Goal: Task Accomplishment & Management: Manage account settings

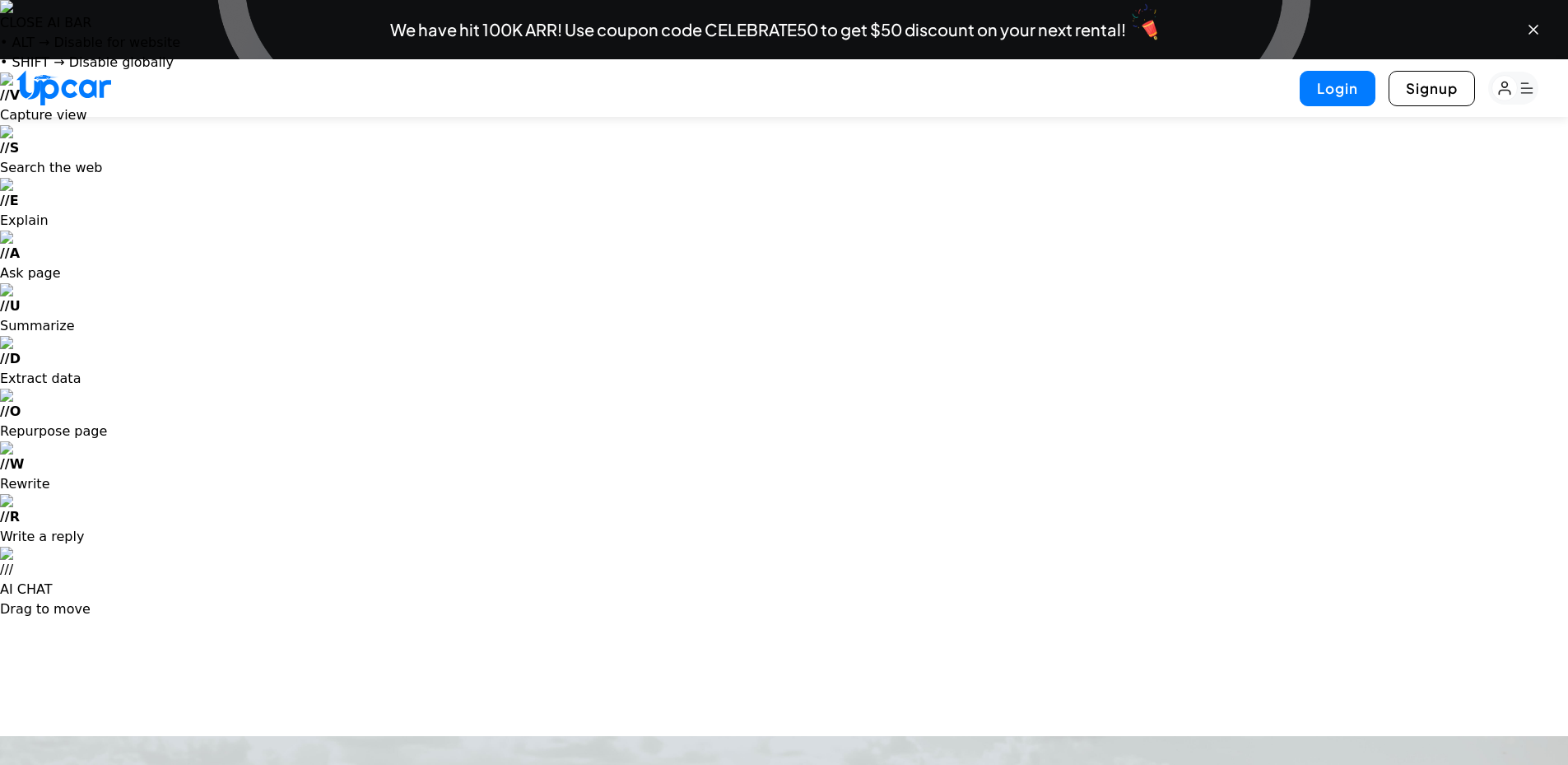
select select "********"
click at [1358, 81] on button "Login" at bounding box center [1337, 88] width 76 height 35
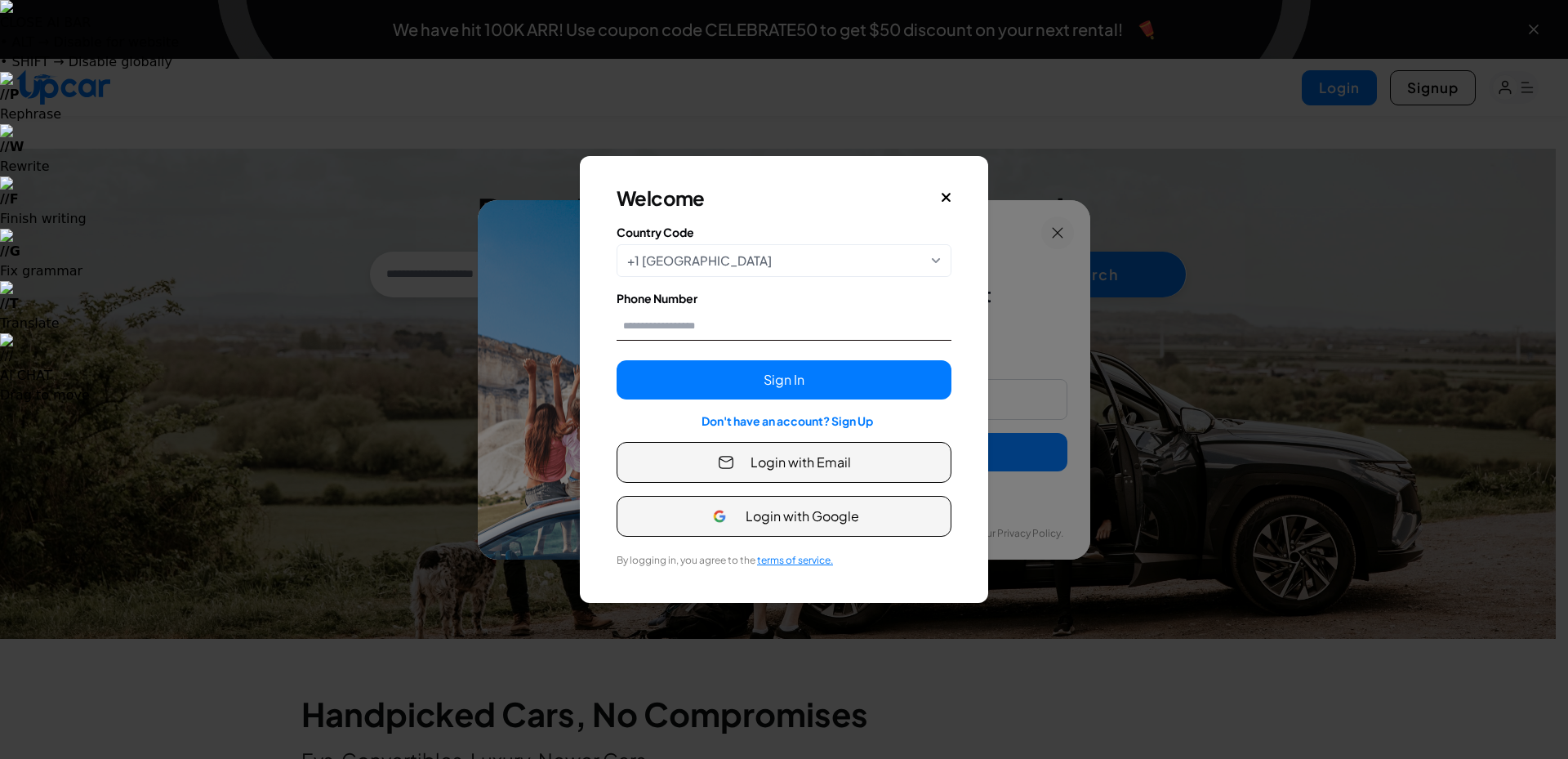
click at [741, 329] on input "Phone Number" at bounding box center [784, 325] width 335 height 30
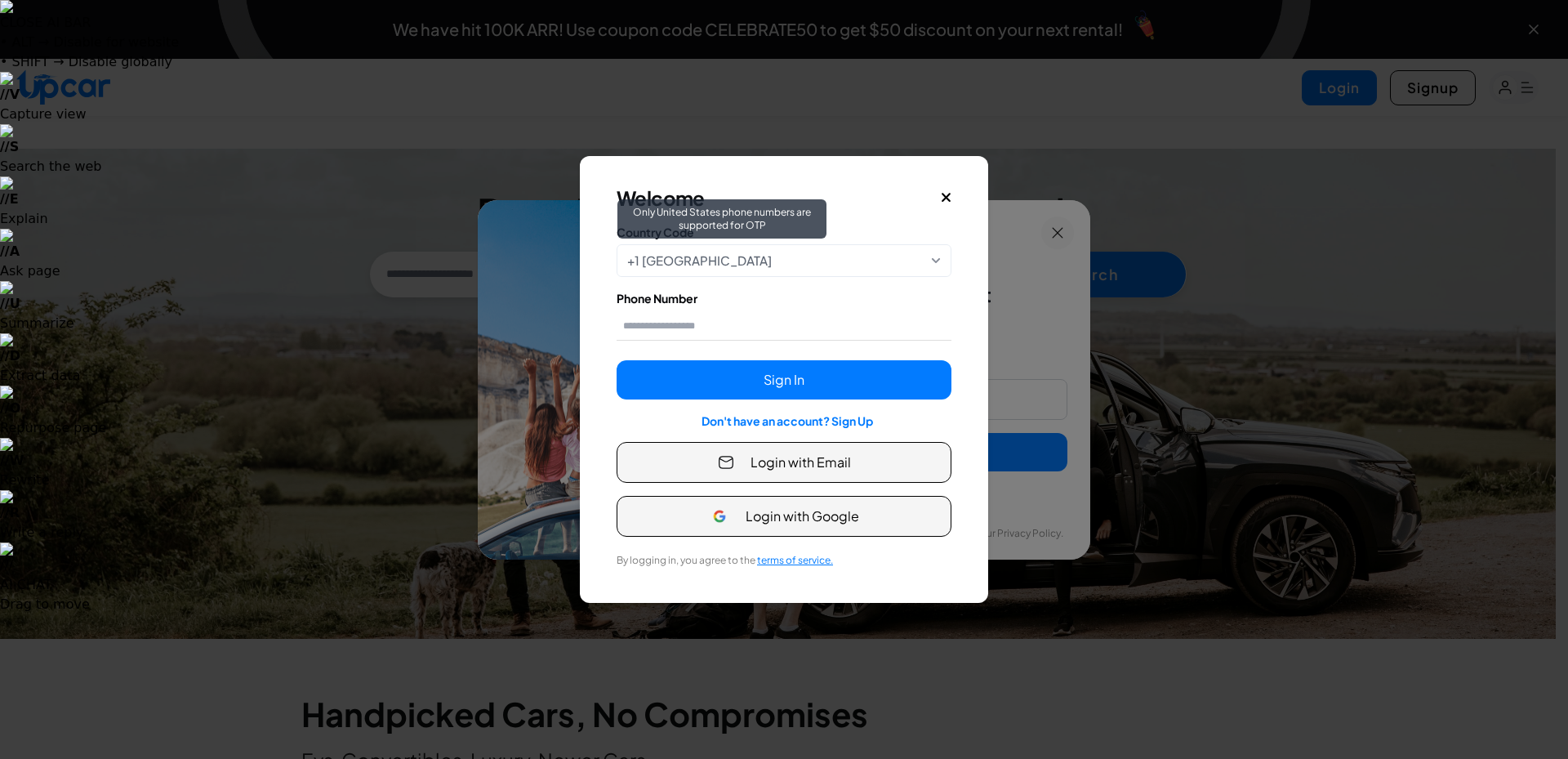
click at [773, 272] on div "+1 [GEOGRAPHIC_DATA] Only [GEOGRAPHIC_DATA] phone numbers are supported for OTP" at bounding box center [784, 261] width 335 height 33
click at [850, 183] on div "Welcome Country Code +1 [GEOGRAPHIC_DATA] Only [GEOGRAPHIC_DATA] phone numbers …" at bounding box center [784, 380] width 400 height 440
click at [825, 464] on span "Login with Email" at bounding box center [800, 462] width 100 height 19
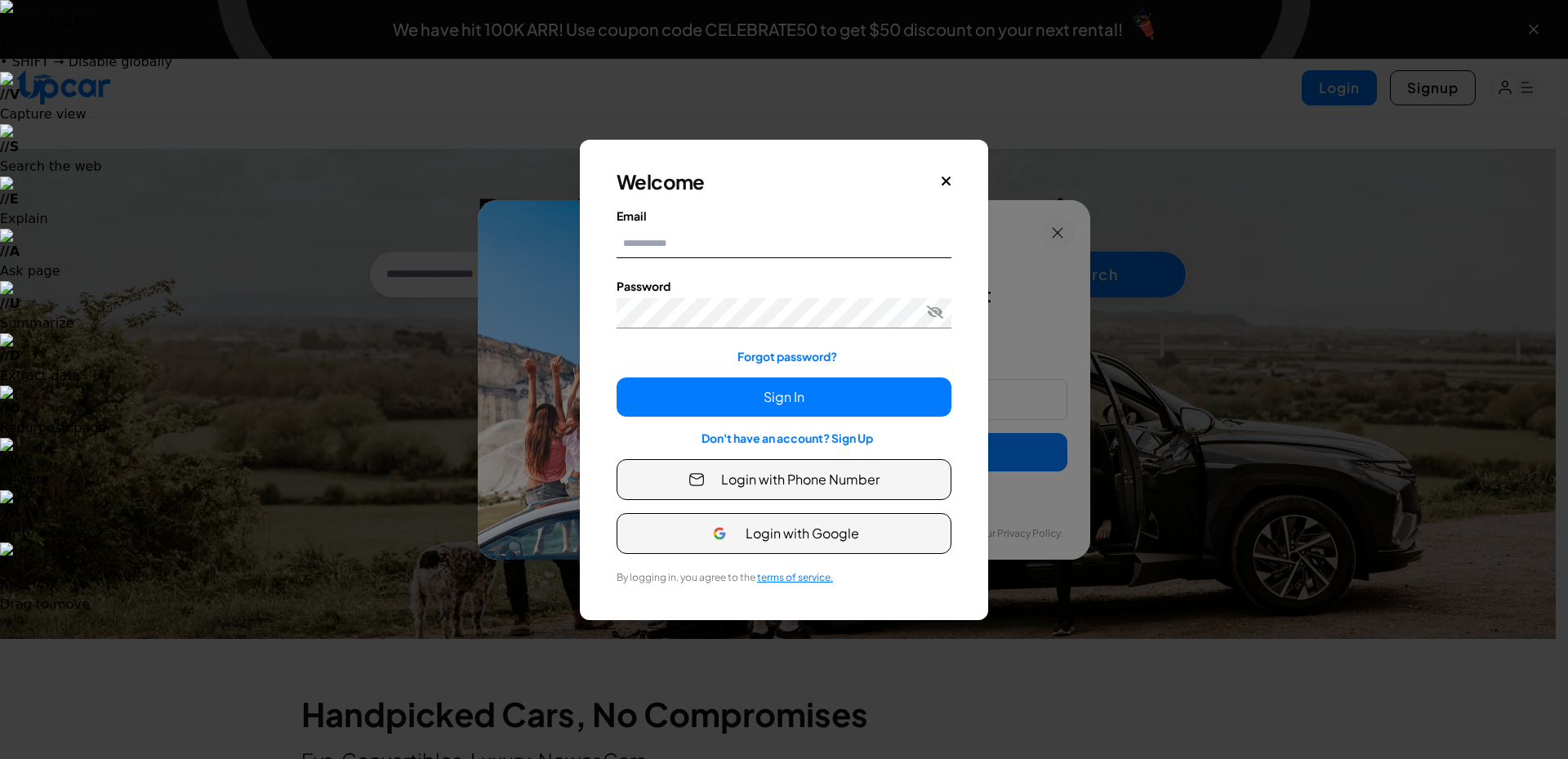
click at [723, 234] on input "Email" at bounding box center [784, 243] width 335 height 30
paste input "**********"
type input "**********"
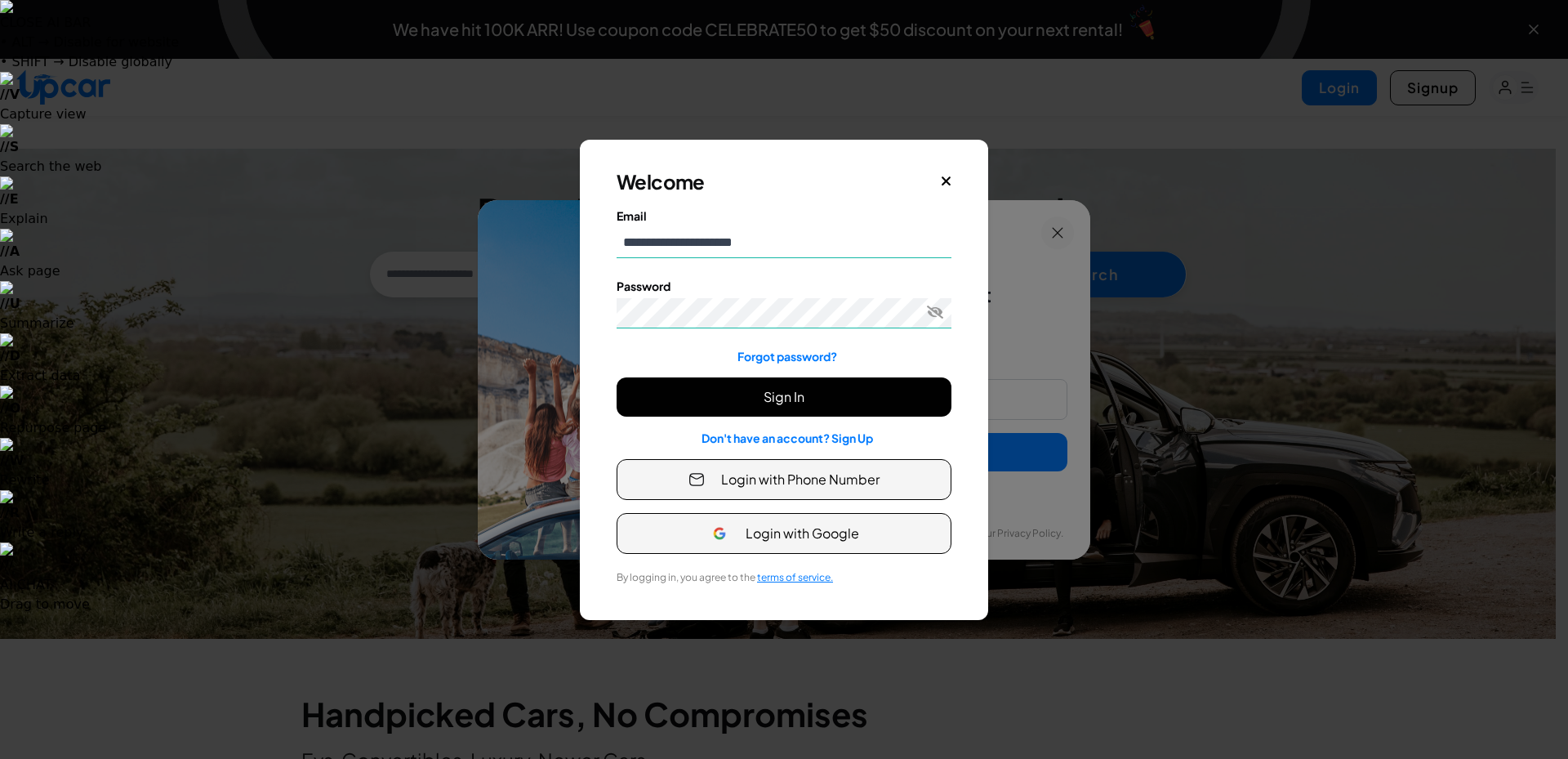
click at [733, 403] on button "Sign In" at bounding box center [784, 397] width 335 height 40
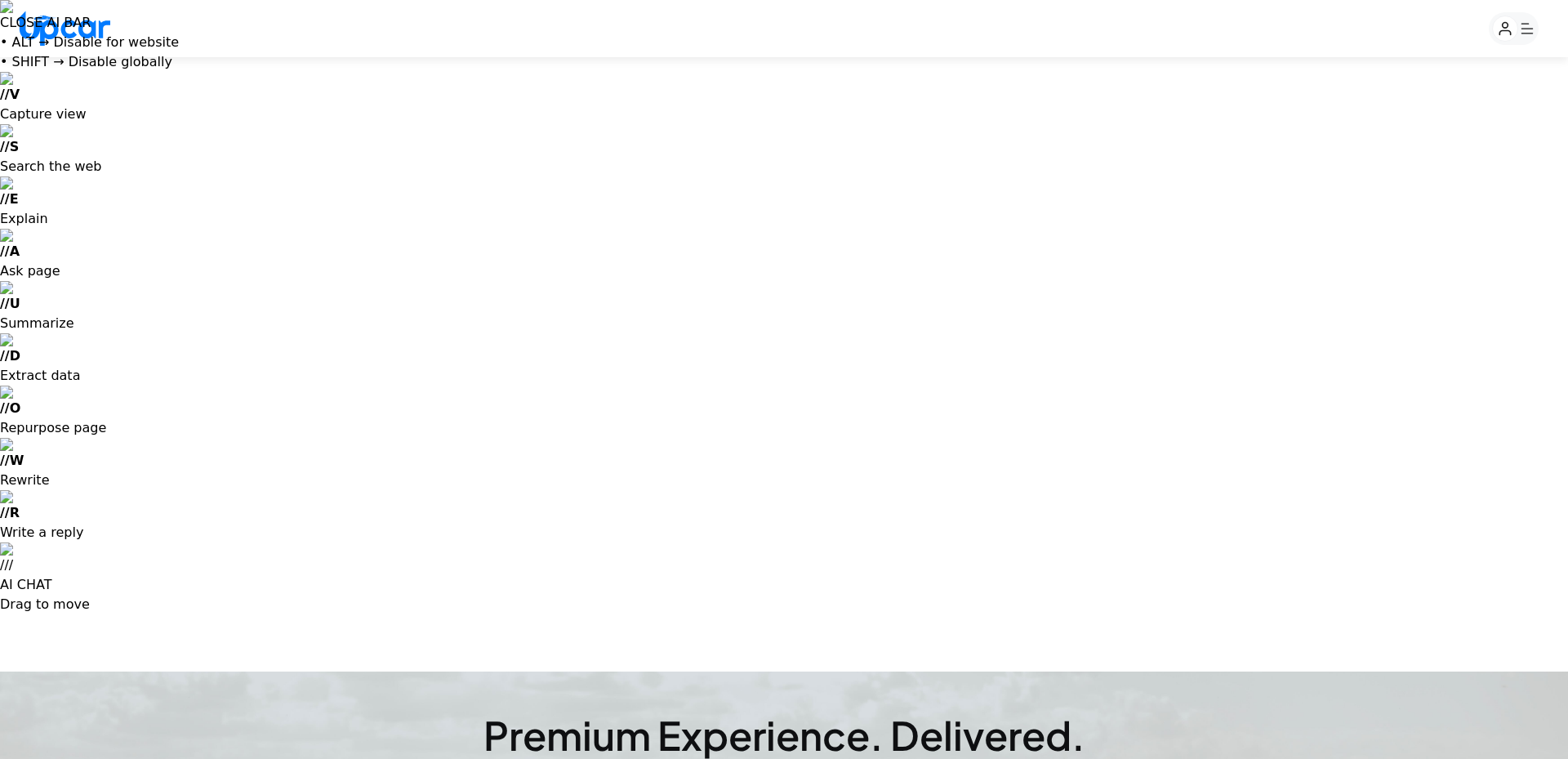
select select "********"
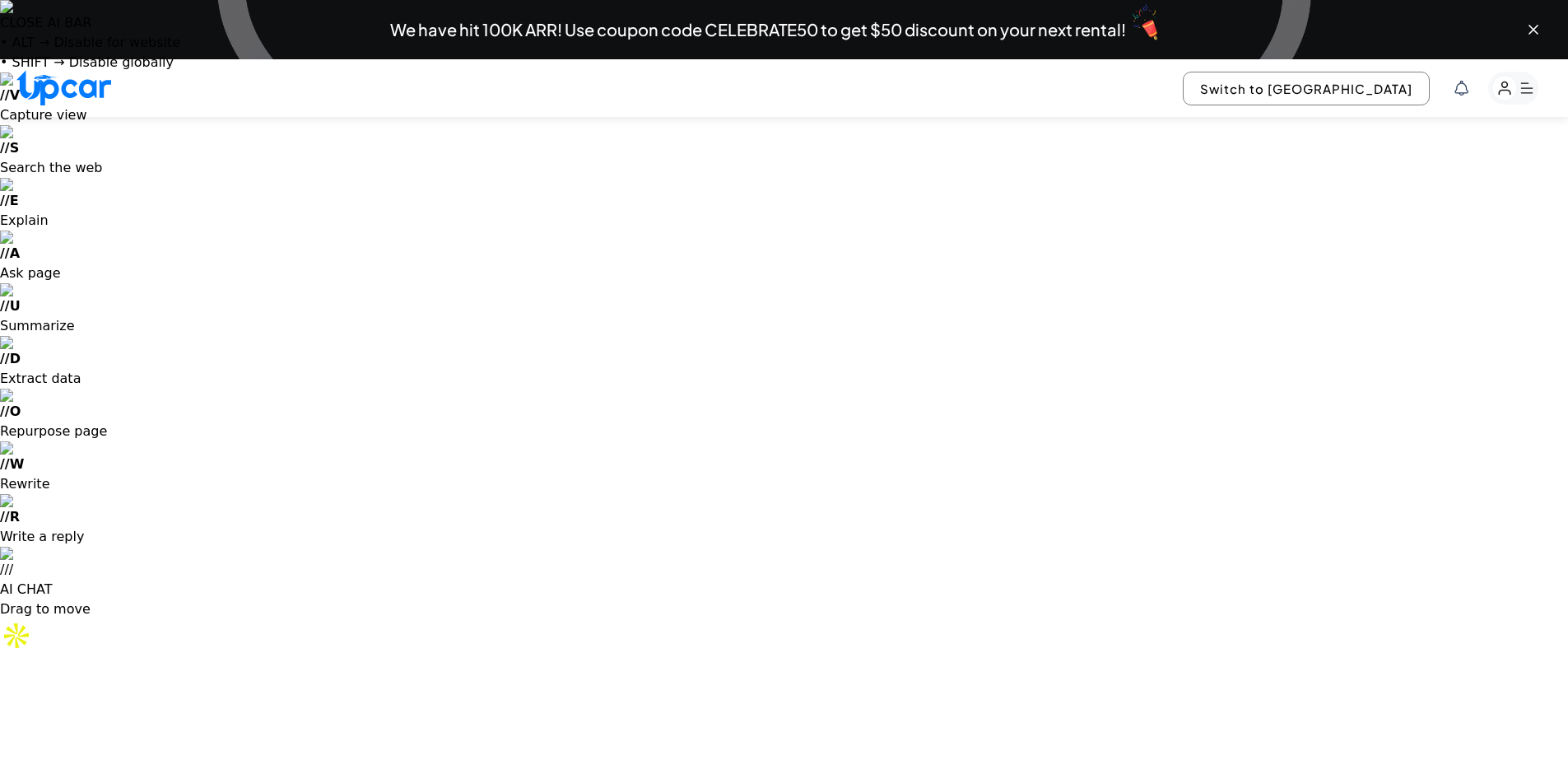
click at [1506, 84] on rect "button" at bounding box center [1505, 89] width 26 height 26
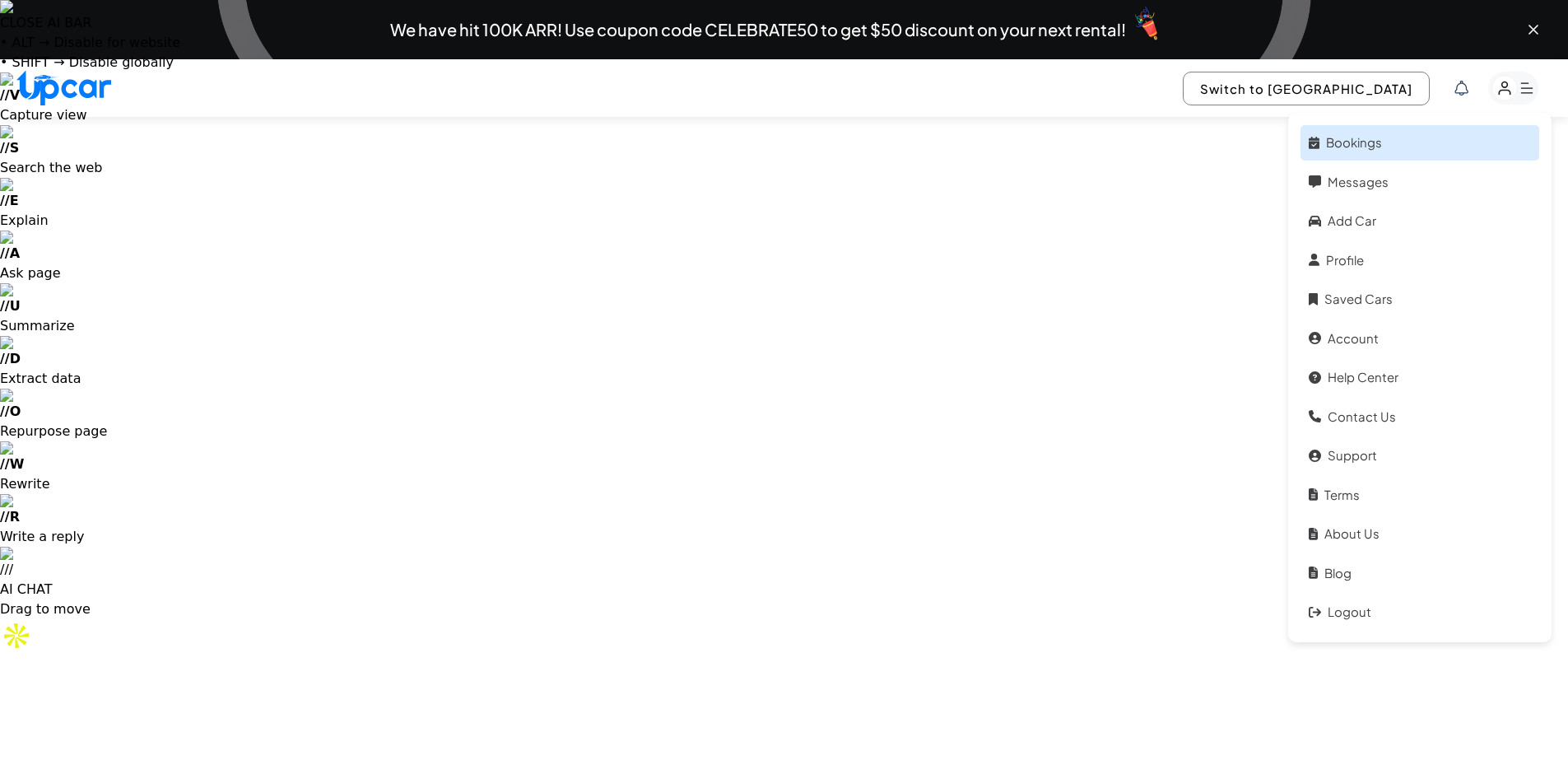
click at [1385, 139] on link "Bookings" at bounding box center [1420, 143] width 239 height 35
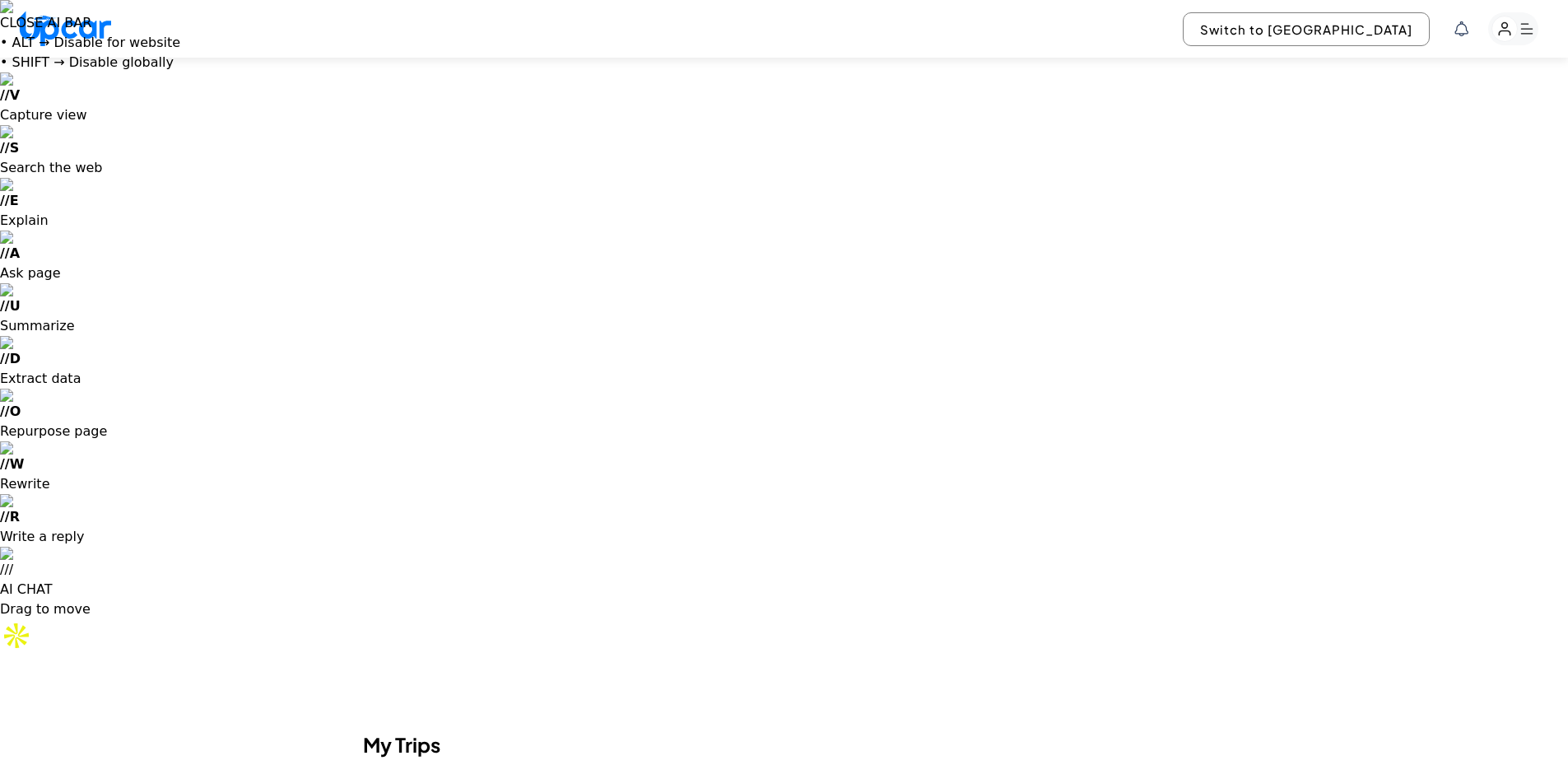
click at [1326, 26] on button "Switch to [GEOGRAPHIC_DATA]" at bounding box center [1306, 29] width 247 height 33
click at [560, 32] on button "Bookings" at bounding box center [553, 28] width 59 height 19
click at [550, 30] on button "Bookings" at bounding box center [553, 28] width 59 height 19
click at [629, 24] on button "Inbox" at bounding box center [637, 28] width 34 height 19
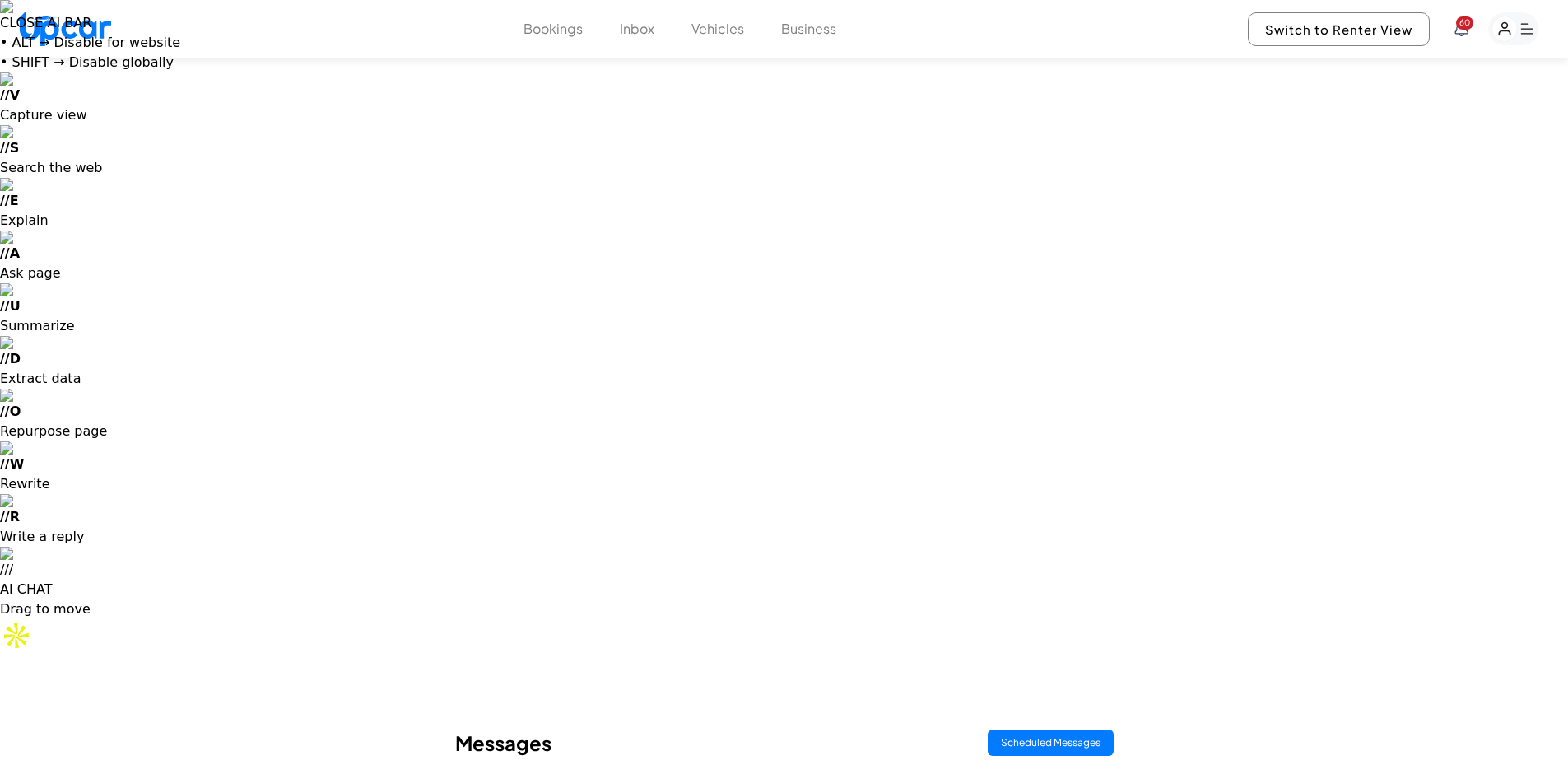
click at [733, 19] on button "Vehicles" at bounding box center [717, 28] width 53 height 19
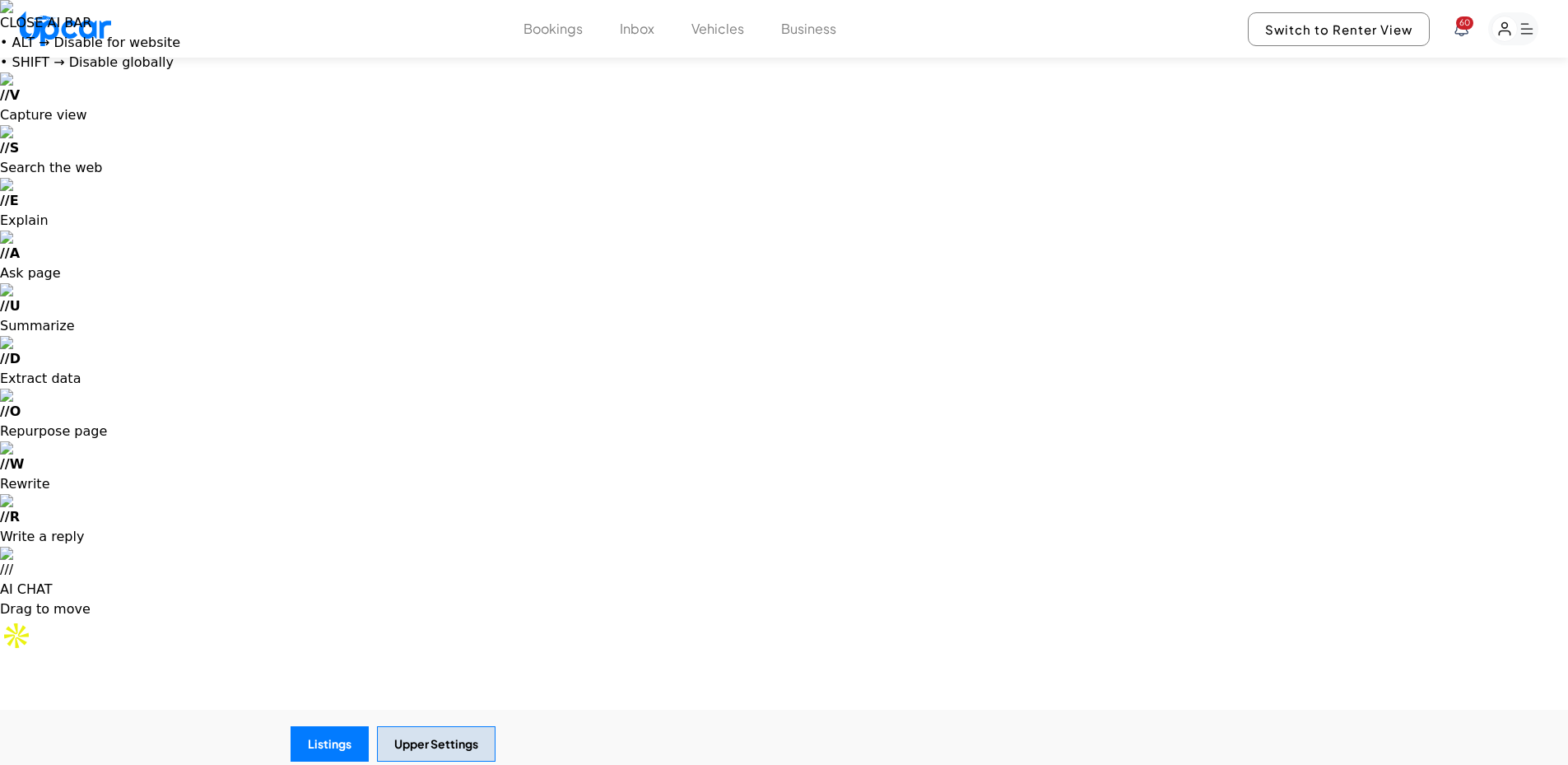
click at [821, 35] on button "Business" at bounding box center [809, 28] width 56 height 19
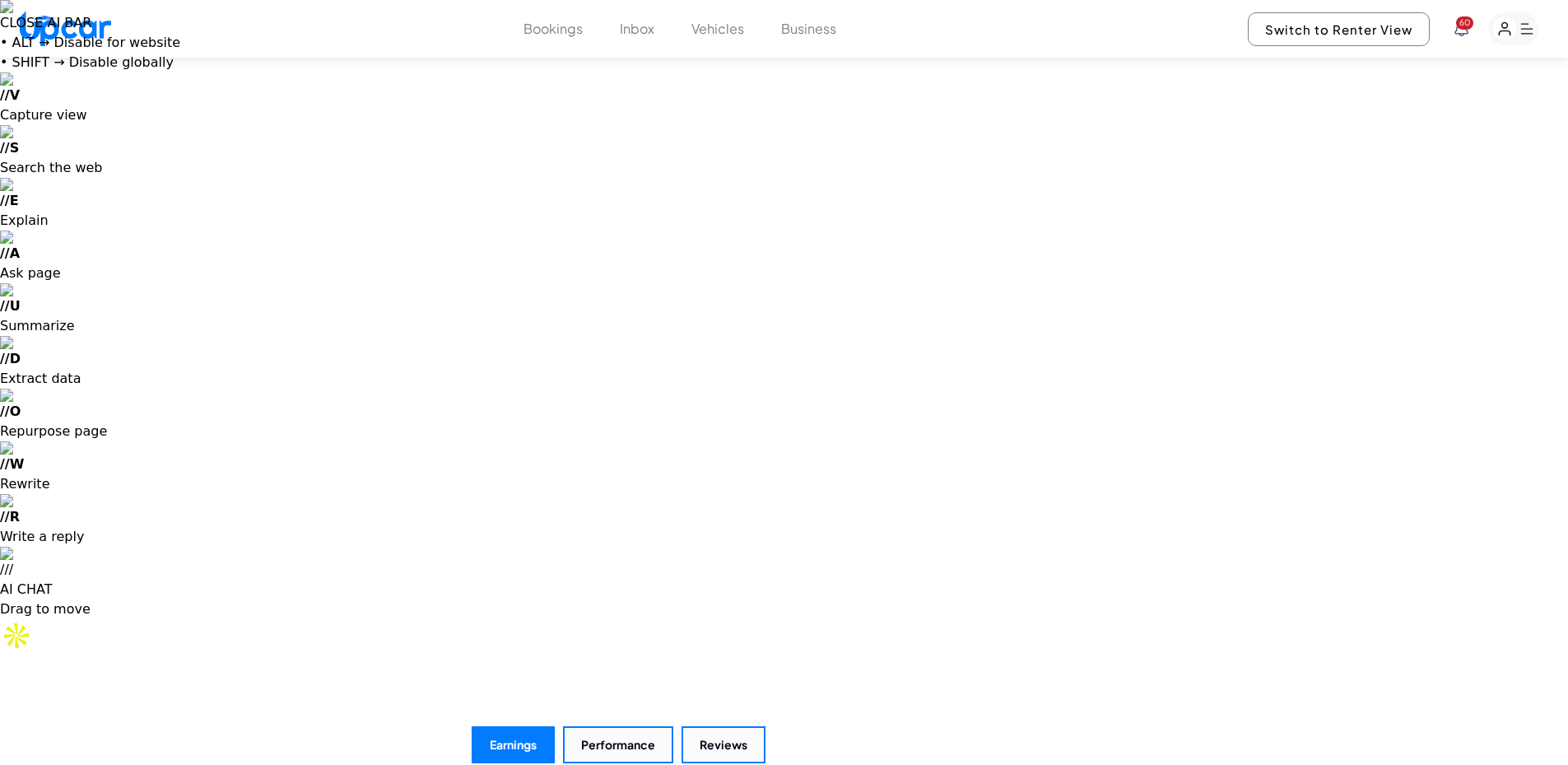
click at [732, 32] on button "Vehicles" at bounding box center [717, 28] width 53 height 19
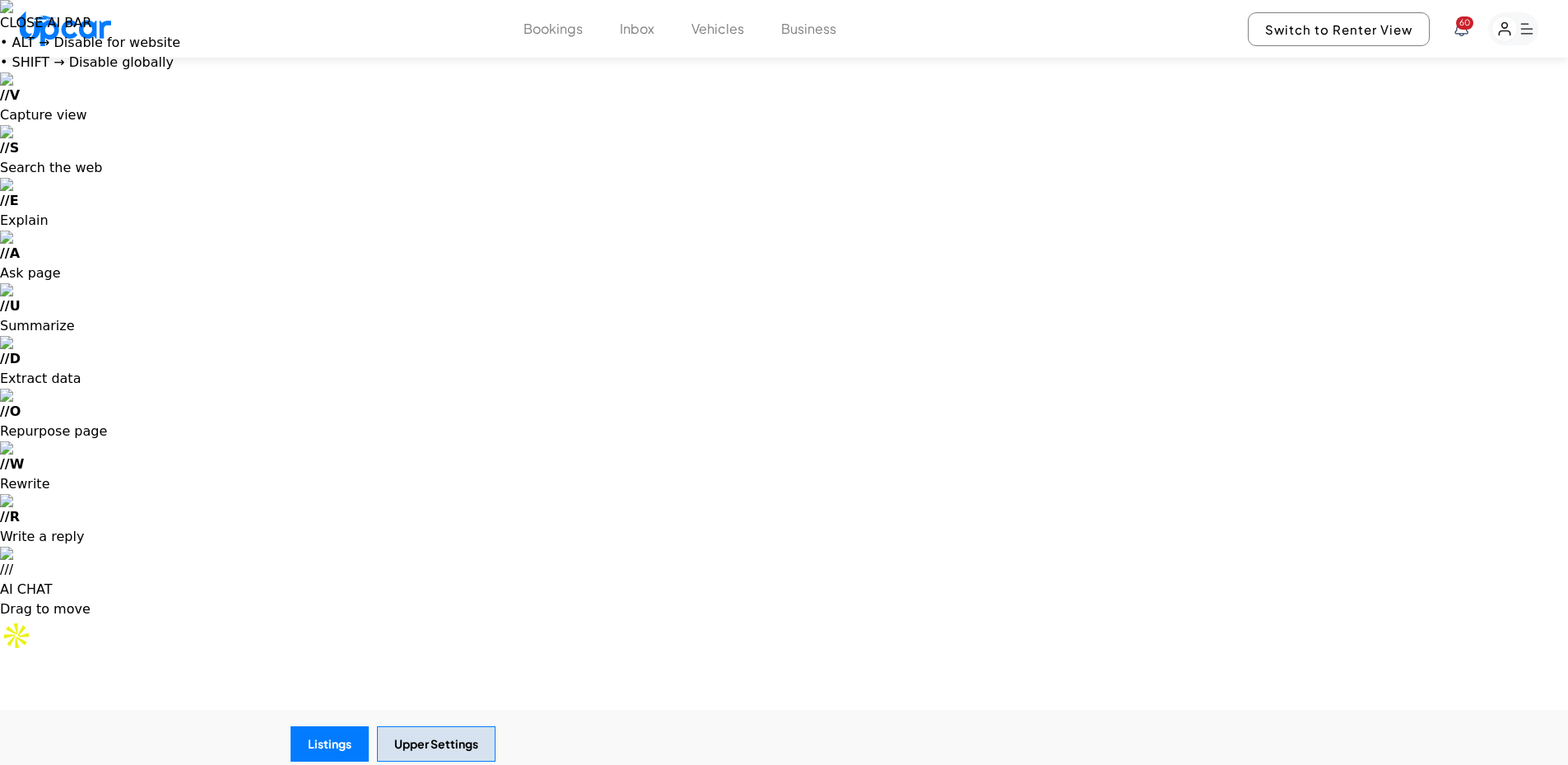
click at [1520, 31] on rect "button" at bounding box center [1513, 29] width 50 height 33
